Goal: Transaction & Acquisition: Purchase product/service

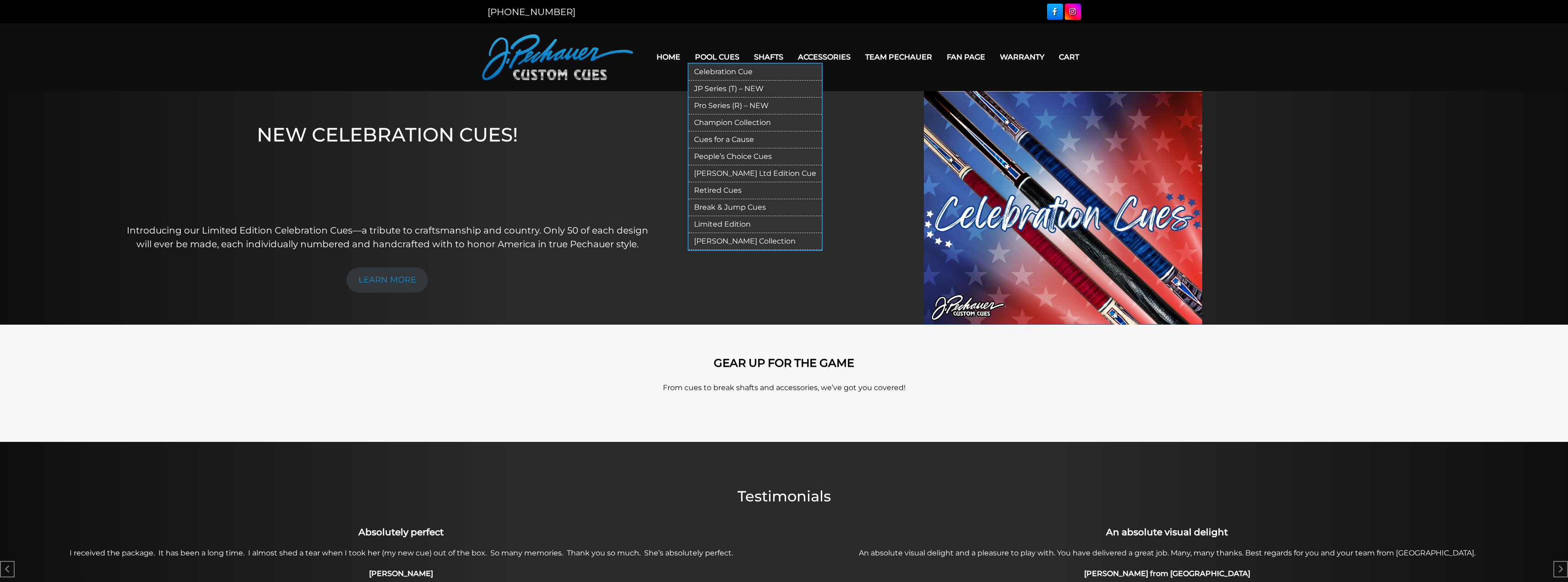
click at [746, 205] on link "Break & Jump Cues" at bounding box center [755, 208] width 133 height 17
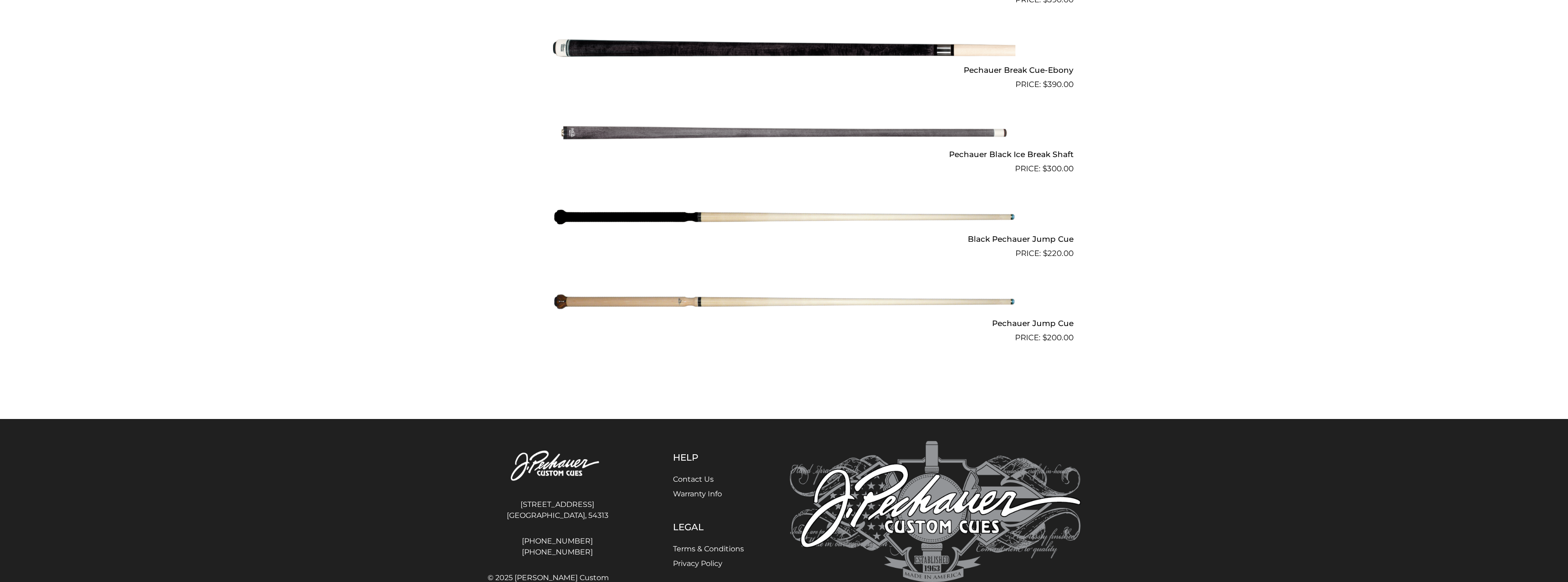
scroll to position [675, 0]
click at [676, 219] on img at bounding box center [785, 217] width 463 height 77
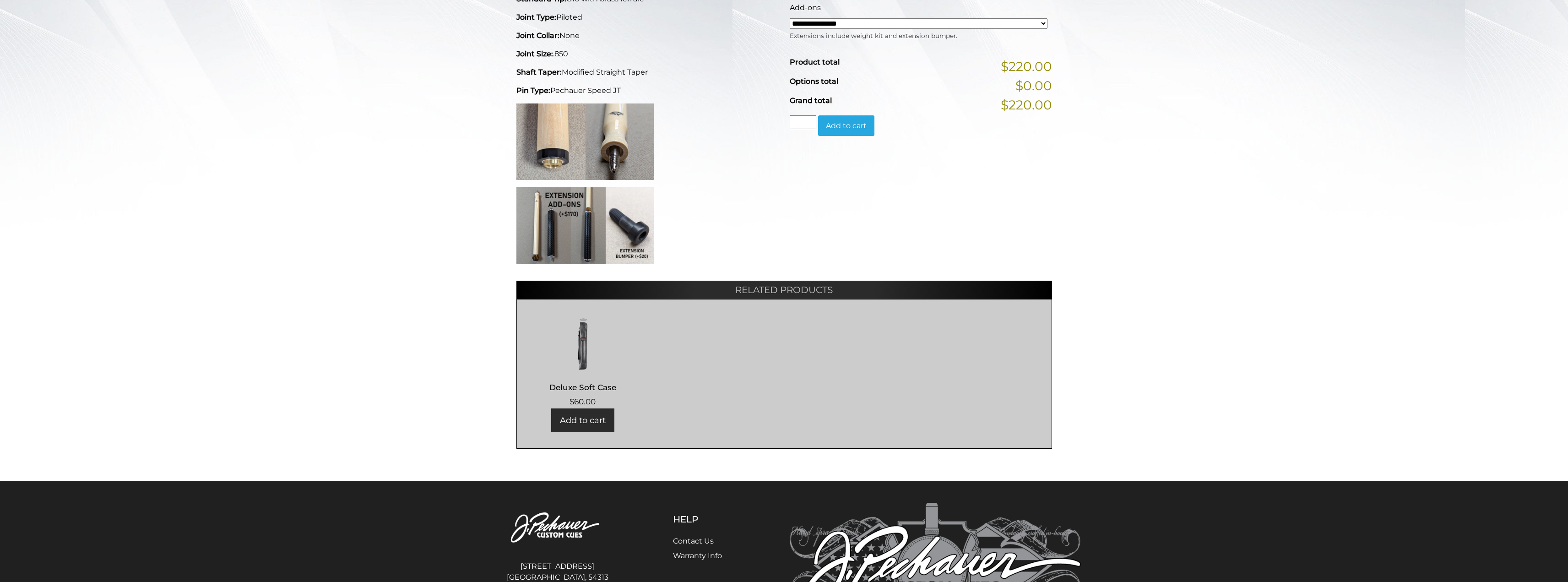
scroll to position [307, 0]
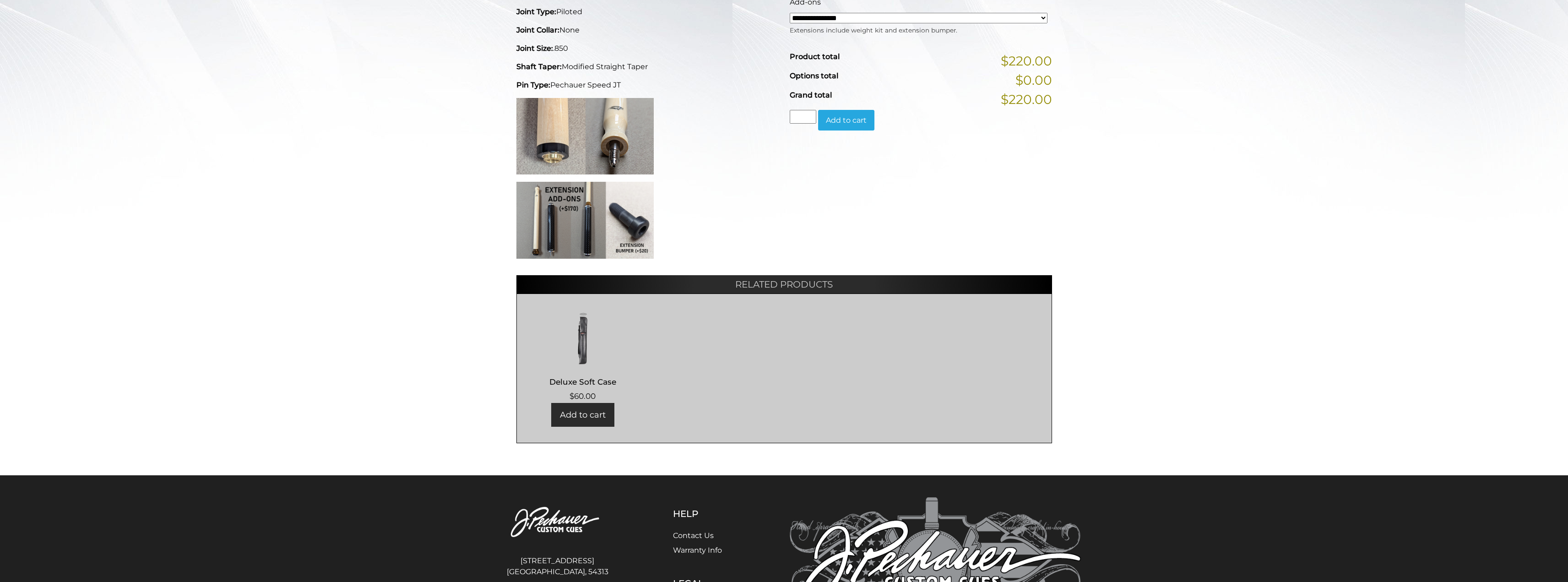
click at [556, 230] on img at bounding box center [585, 220] width 138 height 77
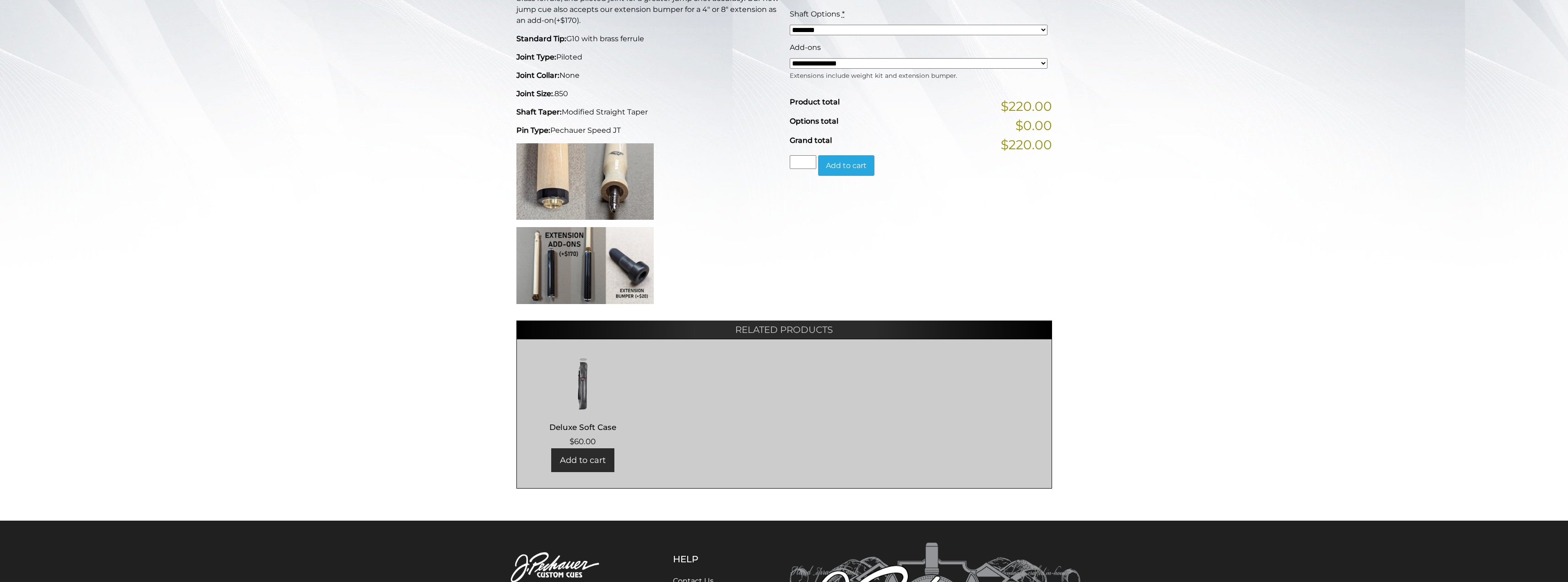
scroll to position [261, 0]
click at [574, 174] on img at bounding box center [585, 182] width 138 height 77
click at [617, 188] on img at bounding box center [585, 182] width 138 height 77
click at [583, 385] on img at bounding box center [583, 383] width 114 height 55
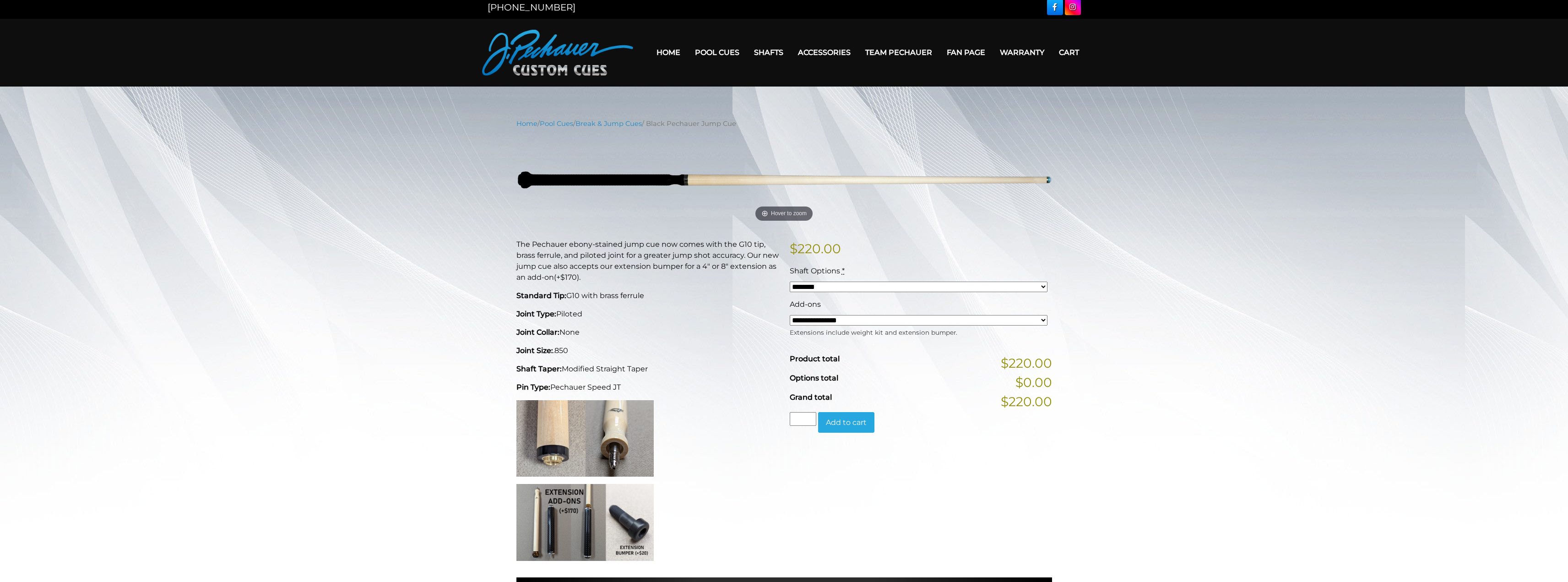
scroll to position [0, 0]
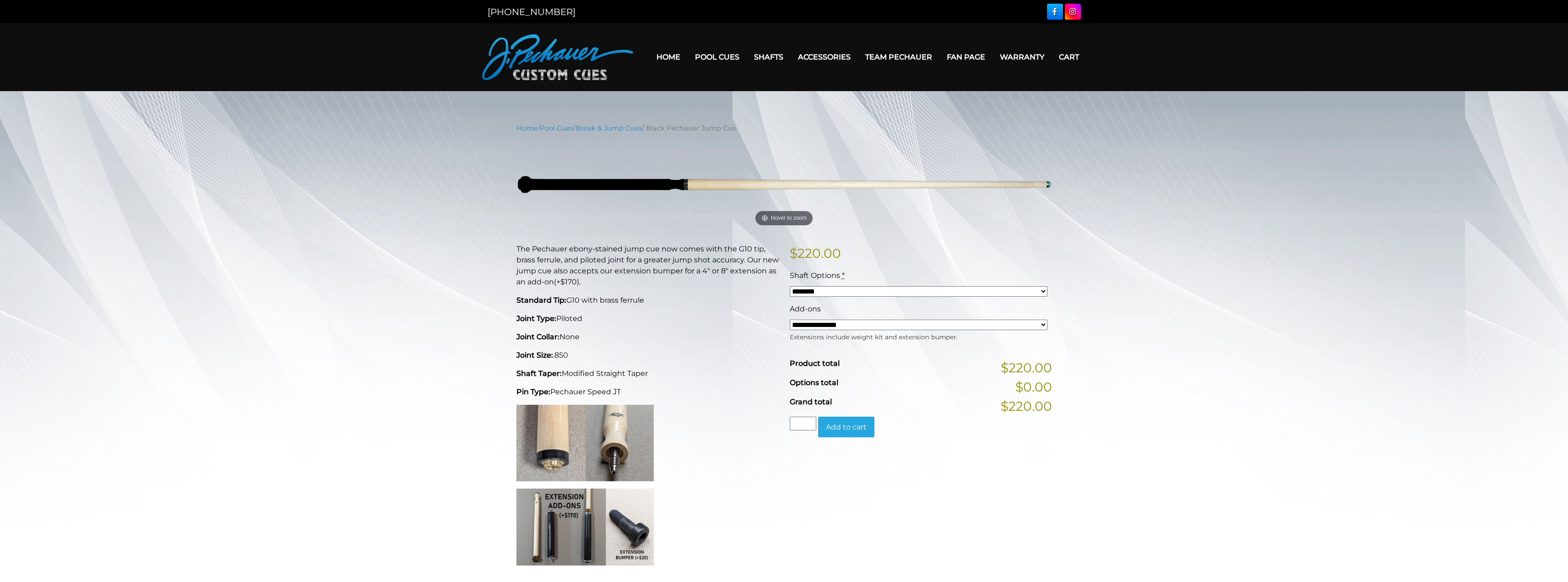
click at [398, 351] on div "**********" at bounding box center [784, 436] width 1568 height 627
